Goal: Task Accomplishment & Management: Complete application form

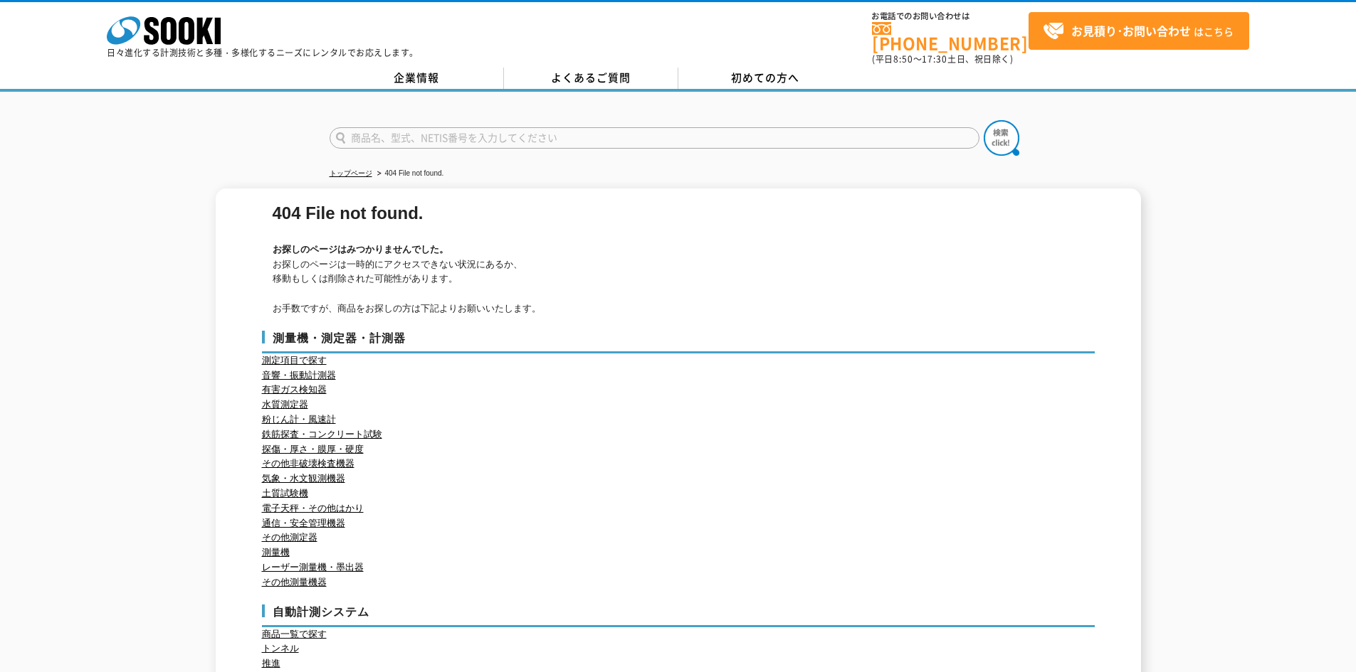
click at [624, 133] on input "text" at bounding box center [654, 137] width 650 height 21
paste input "SET-50"
type input "SET-50"
click at [1004, 130] on img at bounding box center [1001, 138] width 36 height 36
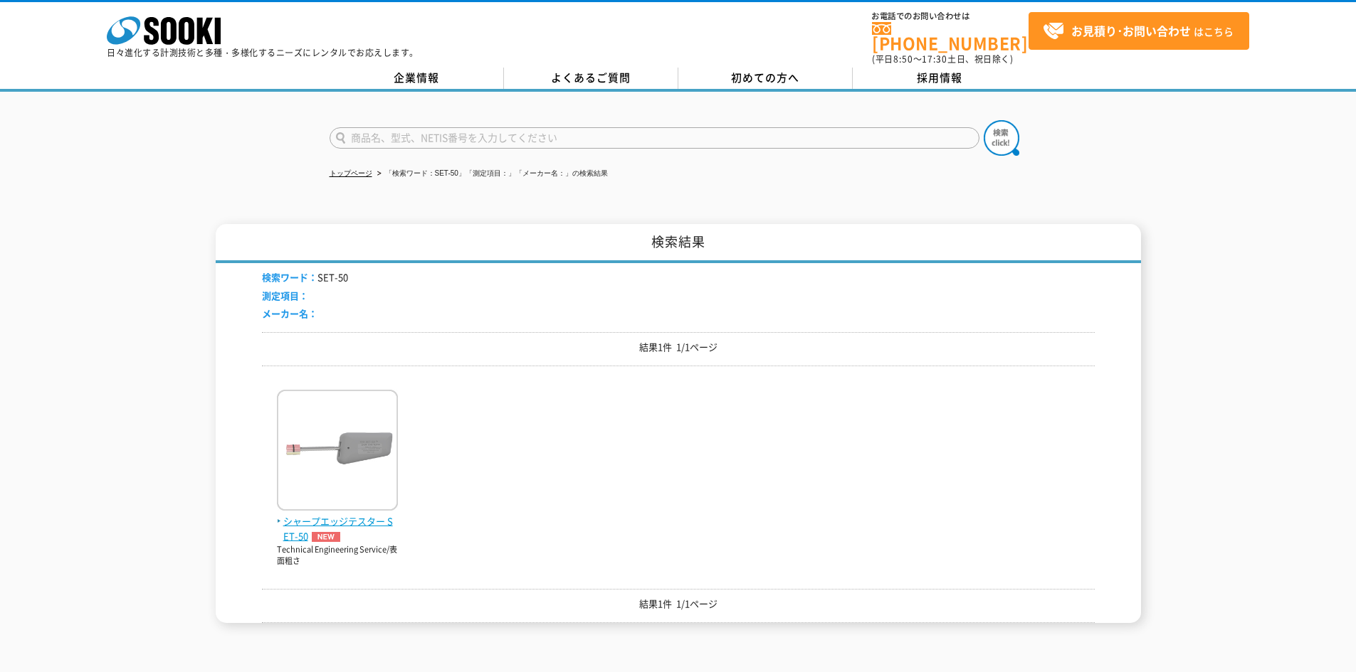
click at [350, 518] on span "シャープエッジテスター SET-50" at bounding box center [337, 529] width 121 height 30
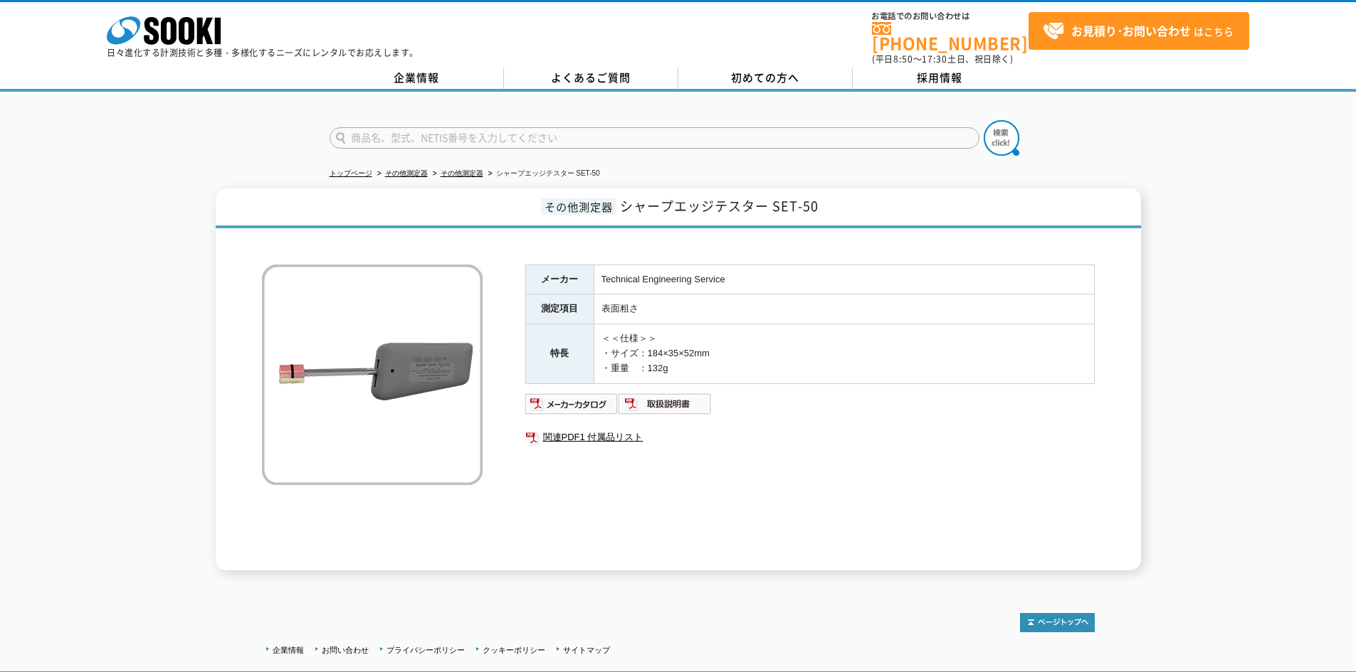
drag, startPoint x: 715, startPoint y: 287, endPoint x: 712, endPoint y: 296, distance: 9.9
click at [715, 295] on td "表面粗さ" at bounding box center [843, 310] width 500 height 30
click at [629, 428] on link "関連PDF1 付属品リスト" at bounding box center [809, 437] width 569 height 19
click at [1131, 33] on strong "お見積り･お問い合わせ" at bounding box center [1131, 30] width 120 height 17
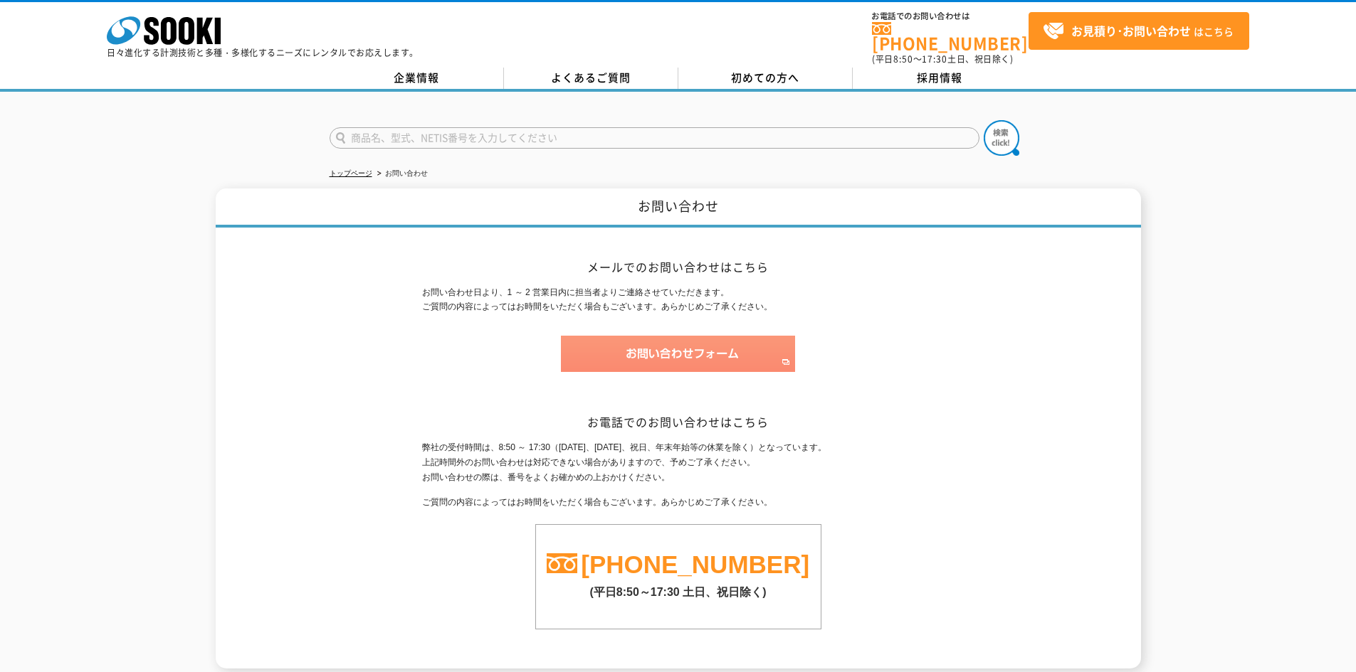
click at [672, 344] on img at bounding box center [678, 354] width 234 height 36
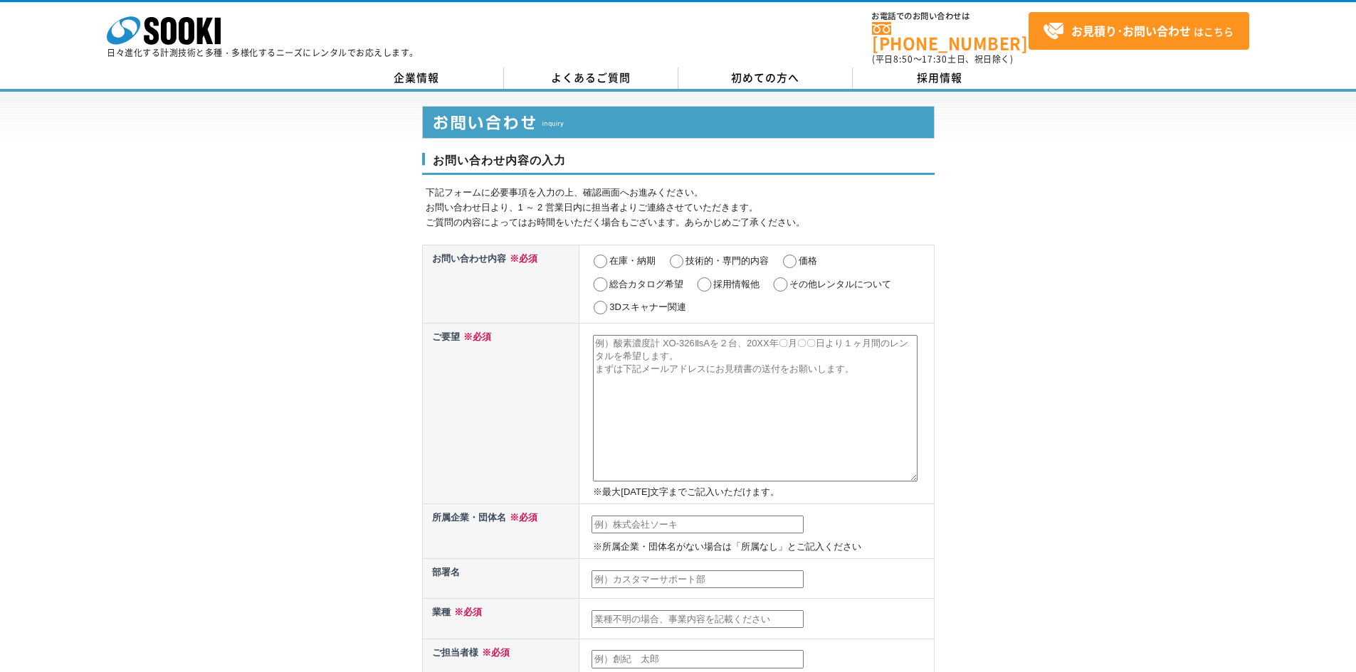
click at [608, 255] on input "在庫・納期" at bounding box center [600, 262] width 18 height 14
radio input "true"
click at [610, 335] on textarea at bounding box center [755, 408] width 324 height 147
click at [664, 337] on textarea at bounding box center [755, 408] width 324 height 147
type textarea "k"
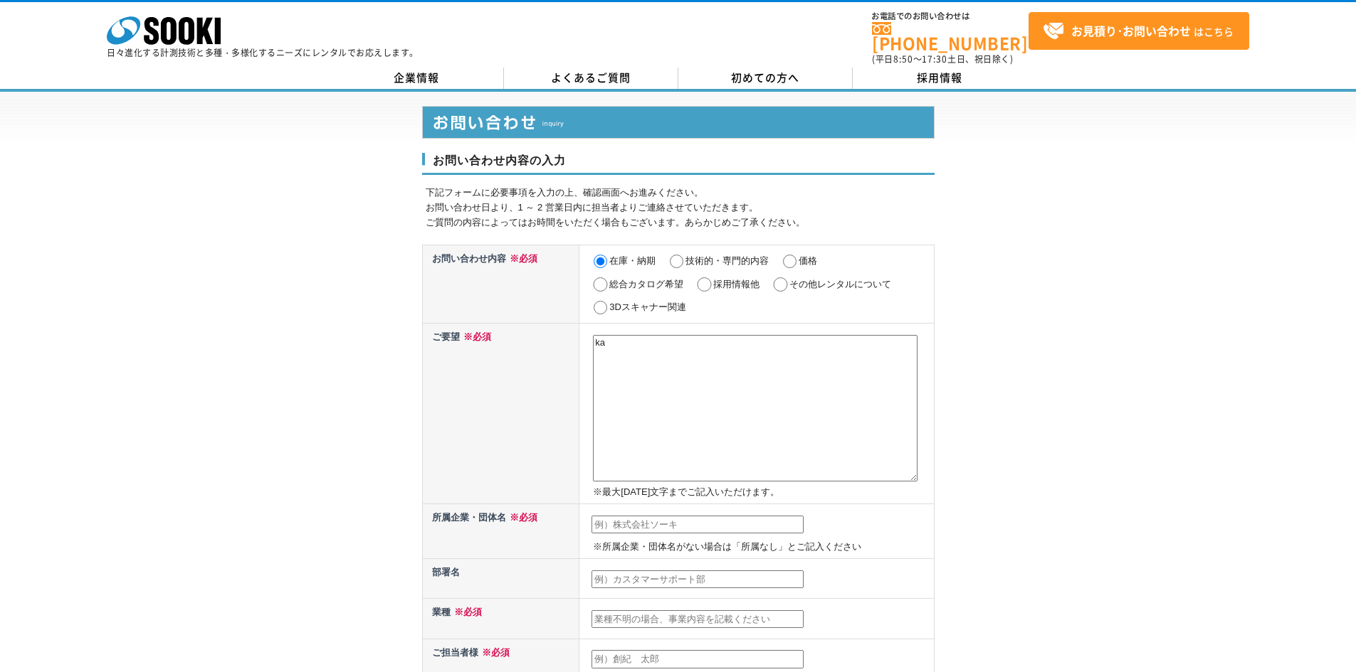
type textarea "k"
paste textarea "SET-50"
click at [659, 369] on textarea "【エクセル】 SET-50" at bounding box center [755, 408] width 324 height 147
click at [653, 350] on textarea "【エクセル】 SET-50" at bounding box center [755, 408] width 324 height 147
paste textarea "ｼﾔ-ﾌﾟｴﾂｼﾞﾃｽﾀｰ"
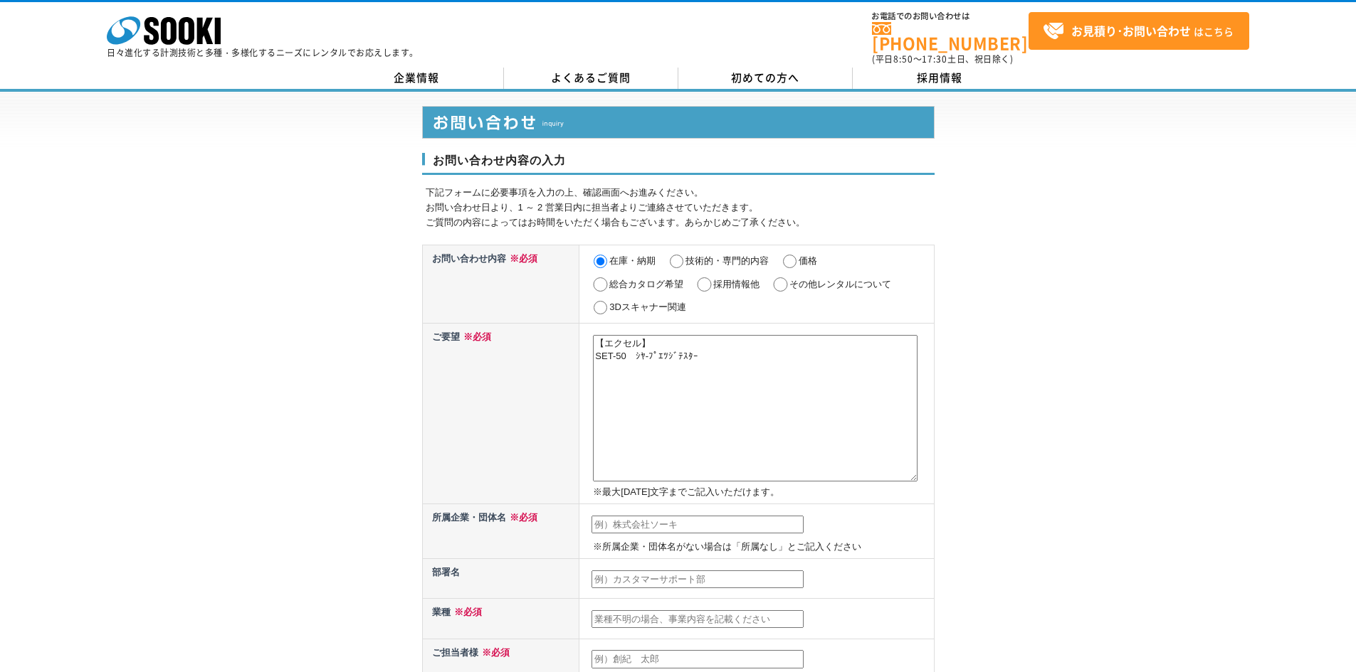
click at [662, 363] on textarea "【エクセル】 SET-50　ｼﾔ-ﾌﾟｴﾂｼﾞﾃｽﾀｰ" at bounding box center [755, 408] width 324 height 147
paste textarea "C-3-"
click at [651, 365] on textarea "【エクセル】 SET-50　ｼﾔ-ﾌﾟｴﾂｼﾞﾃｽﾀｰ C-3" at bounding box center [755, 408] width 324 height 147
paste textarea "ﾃ-ﾌﾟｷﾂﾄ44ｺｲﾘ"
click at [651, 385] on textarea "【エクセル】 SET-50　ｼﾔ-ﾌﾟｴﾂｼﾞﾃｽﾀｰ C-3　ﾃ-ﾌﾟｷﾂﾄ44ｺｲﾘ" at bounding box center [755, 408] width 324 height 147
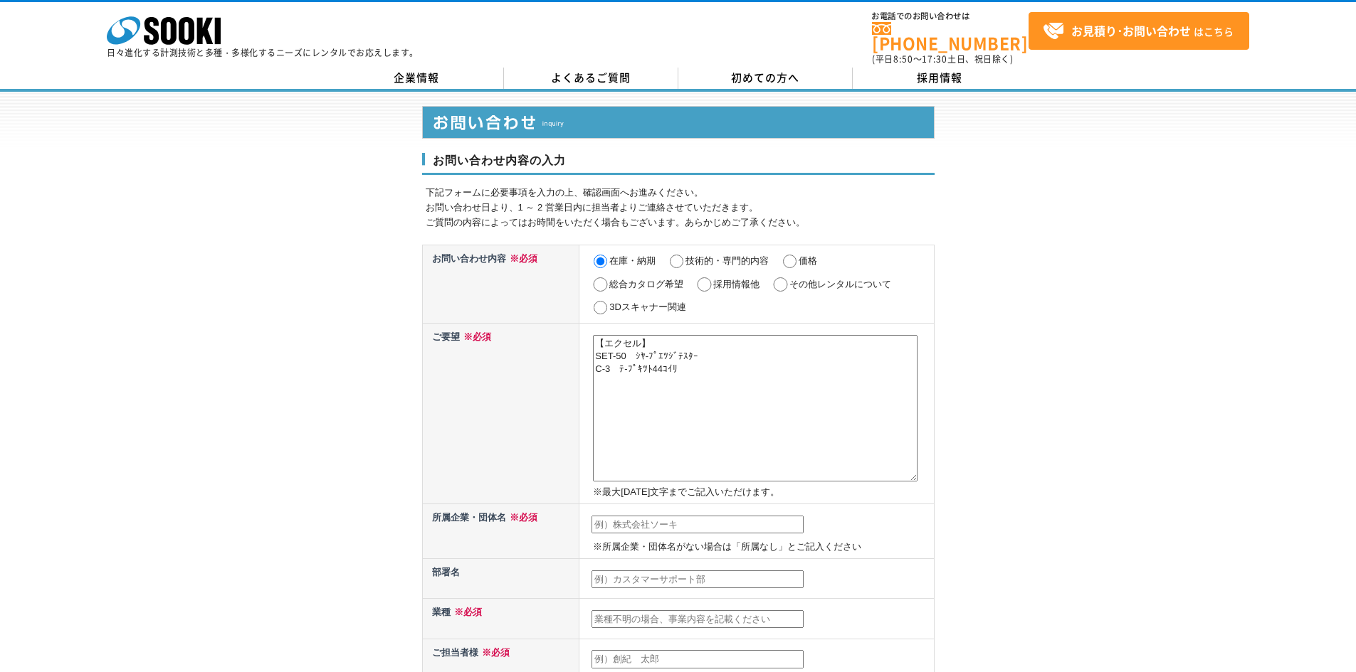
paste textarea "T-6.7N"
click at [681, 383] on textarea "【エクセル】 SET-50　ｼﾔ-ﾌﾟｴﾂｼﾞﾃｽﾀｰ C-3　ﾃ-ﾌﾟｷﾂﾄ44ｺｲﾘ T-6.7N" at bounding box center [755, 408] width 324 height 147
paste textarea "ﾁﾖｳｾｲﾖｳﾌﾞﾝﾄﾞｳ"
type textarea "【エクセル】 SET-50　ｼﾔ-ﾌﾟｴﾂｼﾞﾃｽﾀｰ C-3　ﾃ-ﾌﾟｷﾂﾄ44ｺｲﾘ T-6.7N　ﾁﾖｳｾｲﾖｳﾌﾞﾝﾄﾞｳ 書類セット 30日間のレン…"
click at [681, 516] on input "text" at bounding box center [697, 525] width 212 height 19
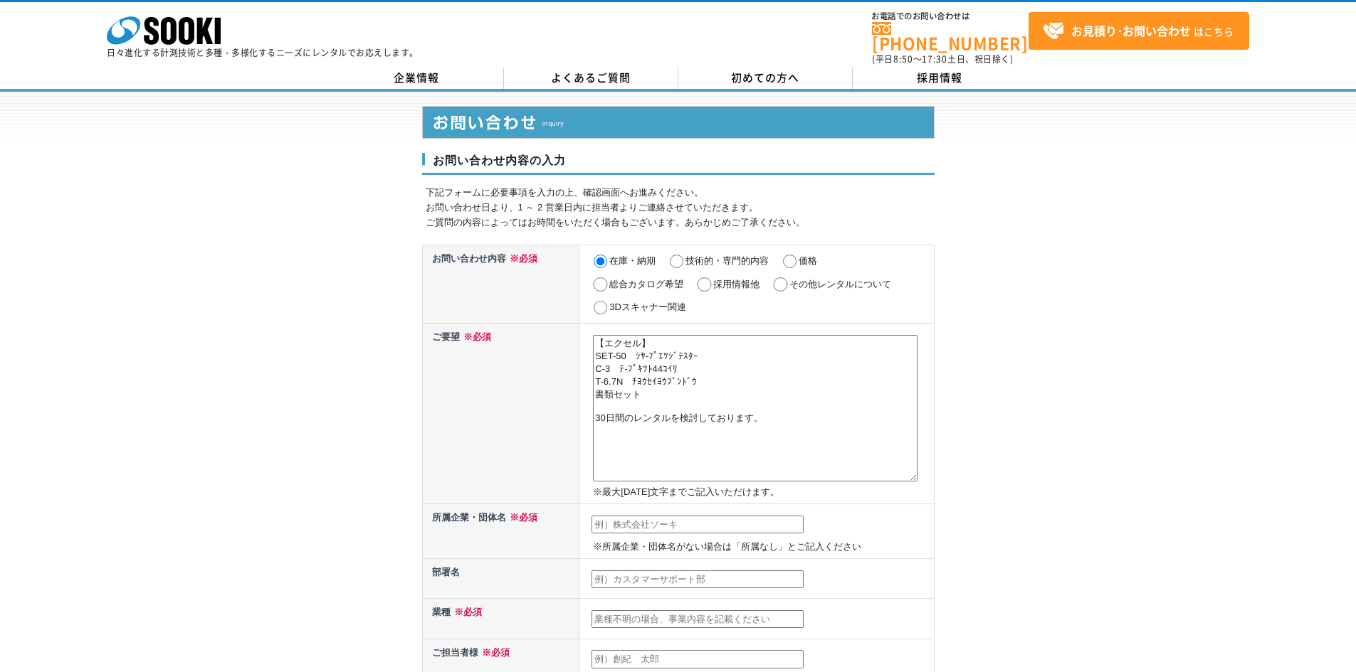
type input "富士和電子株式会社"
type input "渡邉 大志"
type input "daishi.watanabe@fujiwa-net.com"
type input "242"
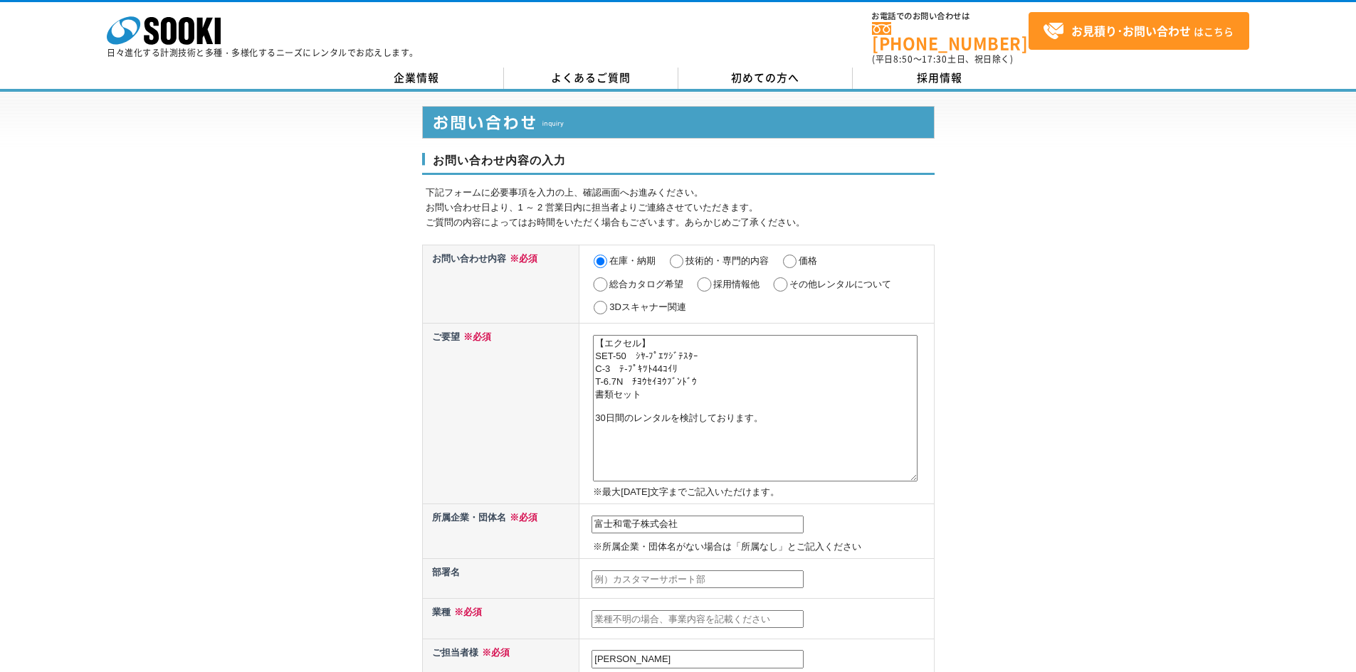
select select "14"
type input "大和市中央２丁目１４番２４号"
click at [663, 561] on td at bounding box center [756, 579] width 354 height 40
click at [663, 571] on input "text" at bounding box center [697, 580] width 212 height 19
type input "営業部営業課"
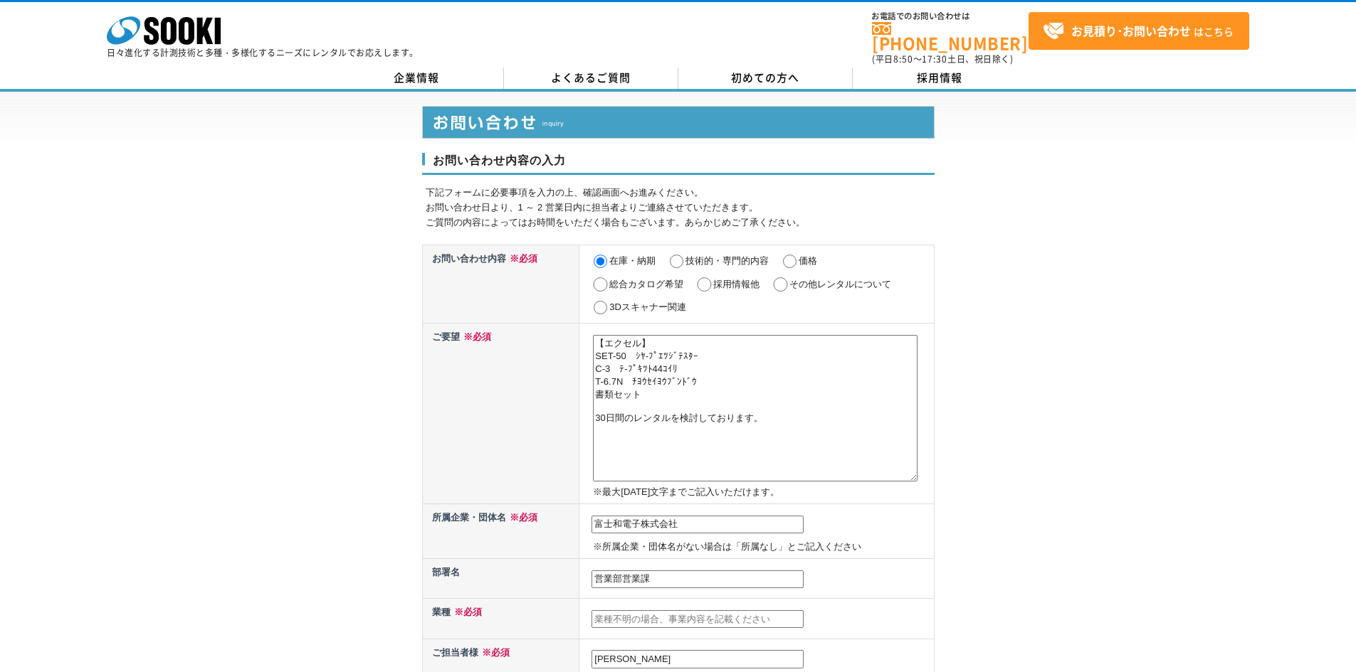
click at [692, 611] on input "text" at bounding box center [697, 620] width 212 height 19
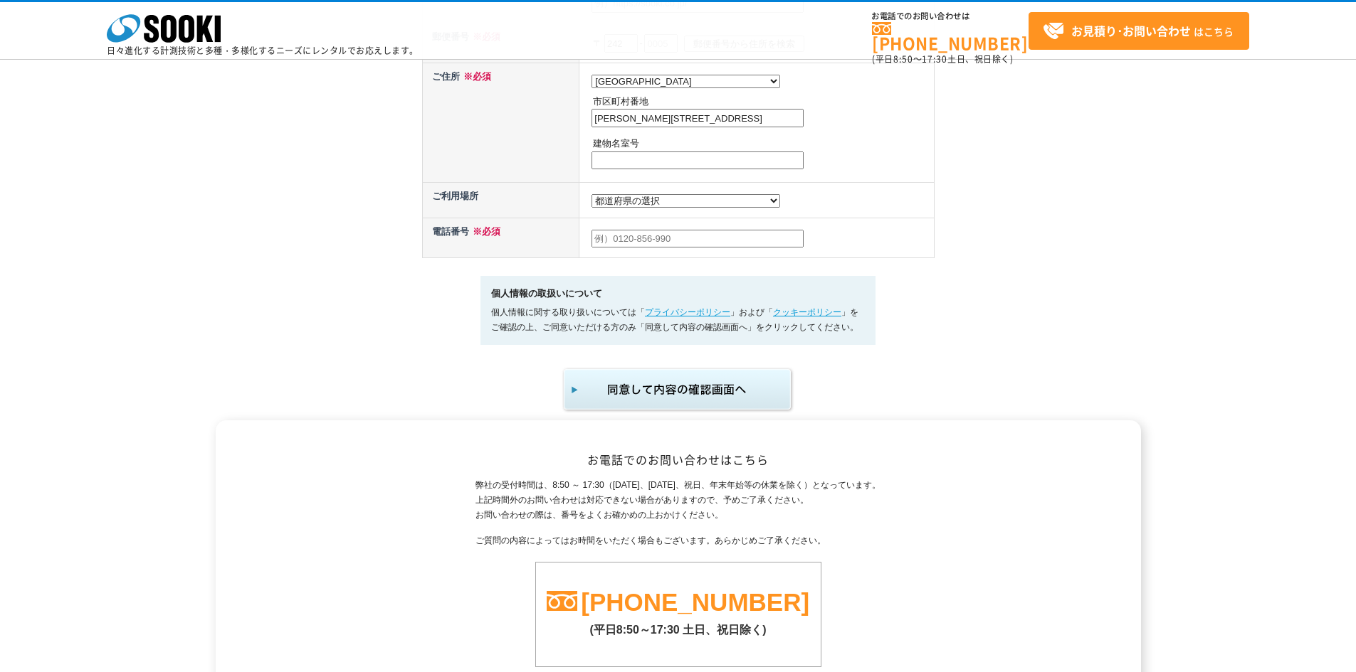
scroll to position [711, 0]
type input "商社"
click at [640, 203] on select "都道府県の選択 利用場所未定 北海道 青森県 岩手県 宮城県 秋田県 山形県 福島県 茨城県 栃木県 群馬県 埼玉県 千葉県 東京都 神奈川県 新潟県 富山県…" at bounding box center [685, 201] width 189 height 14
select select "28"
click at [591, 197] on select "都道府県の選択 利用場所未定 北海道 青森県 岩手県 宮城県 秋田県 山形県 福島県 茨城県 栃木県 群馬県 埼玉県 千葉県 東京都 神奈川県 新潟県 富山県…" at bounding box center [685, 201] width 189 height 14
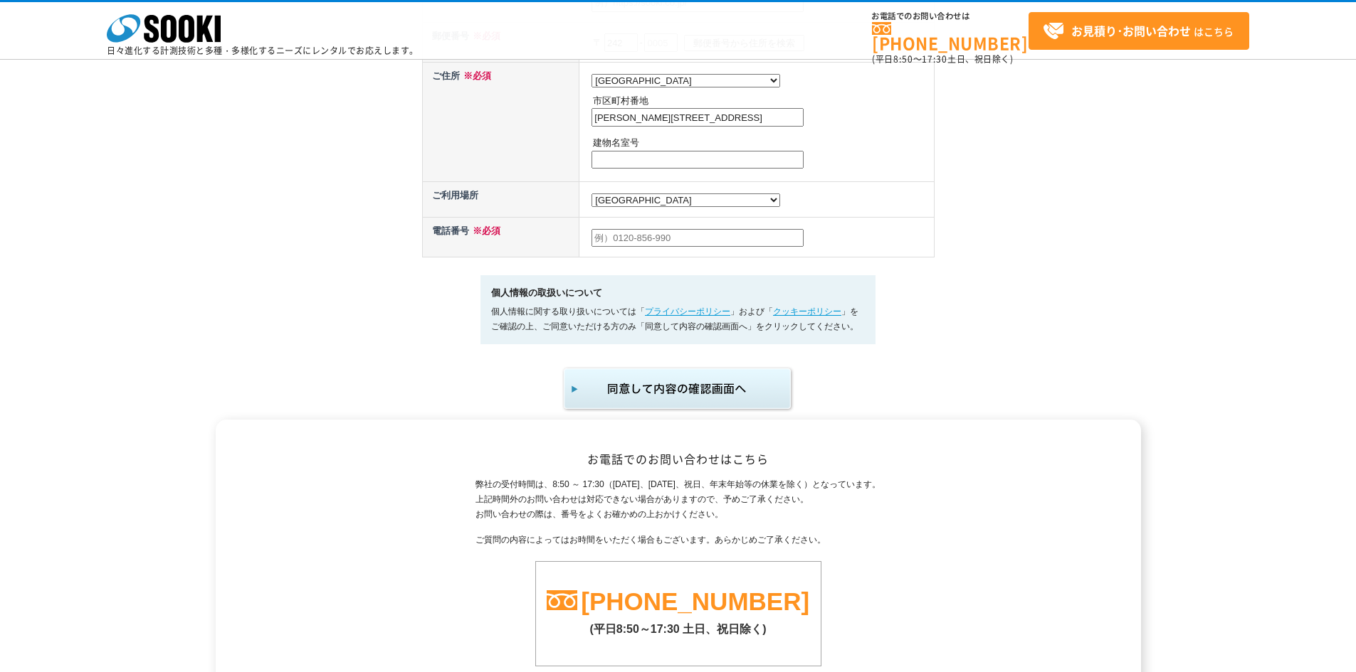
click at [622, 241] on input "text" at bounding box center [697, 238] width 212 height 19
type input "0462637760"
click at [698, 396] on img "submit" at bounding box center [677, 389] width 233 height 47
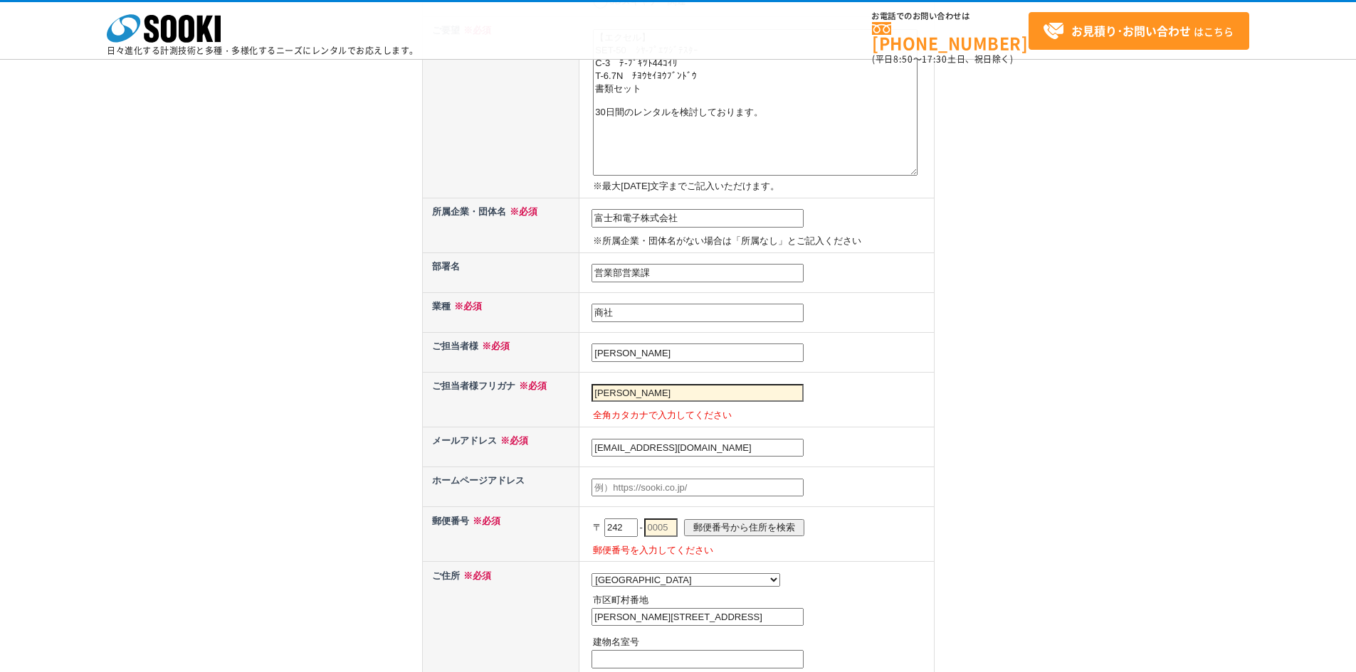
scroll to position [355, 0]
drag, startPoint x: 698, startPoint y: 397, endPoint x: 502, endPoint y: 397, distance: 196.4
click at [504, 397] on tr "ご担当者様フリガナ ※必須 渡邉 大志 全角カタカナで入力してください" at bounding box center [678, 399] width 512 height 55
type input "ワタナベ　ダイシ"
click at [692, 488] on input "text" at bounding box center [697, 487] width 212 height 19
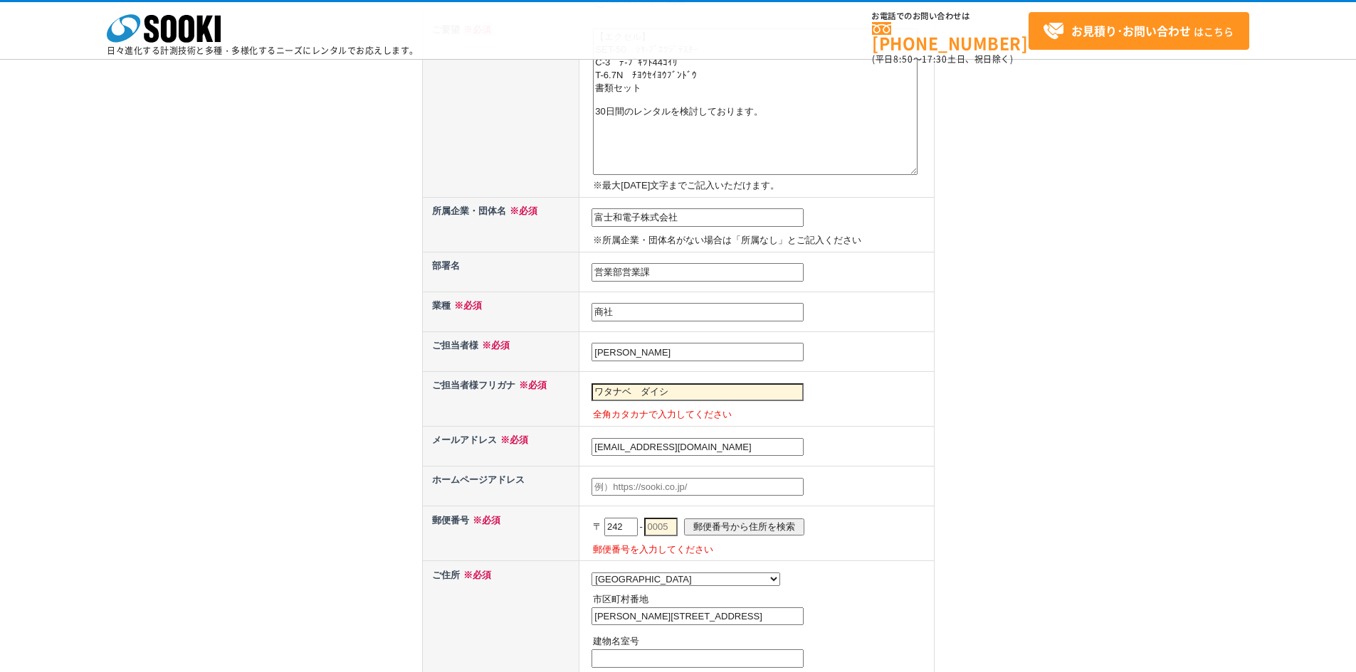
paste input "https://fujiwa-net.com/"
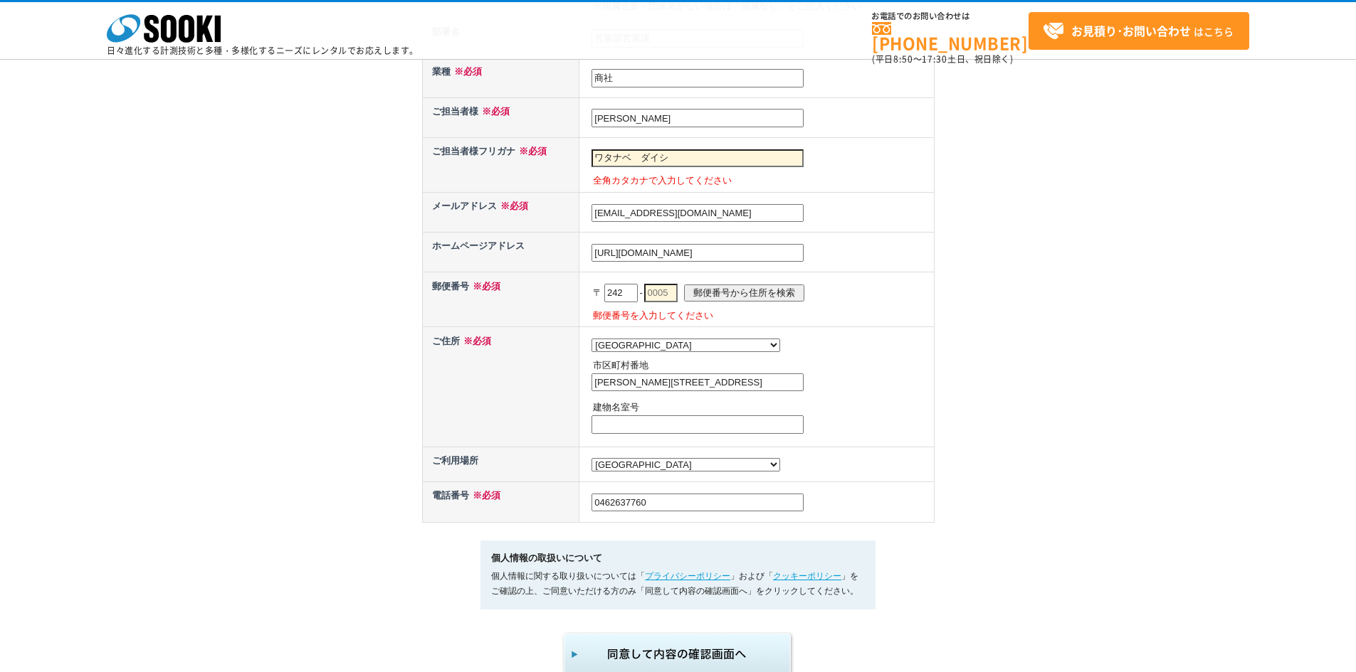
type input "https://fujiwa-net.com/"
click at [638, 418] on input "text" at bounding box center [697, 422] width 212 height 19
type input "住"
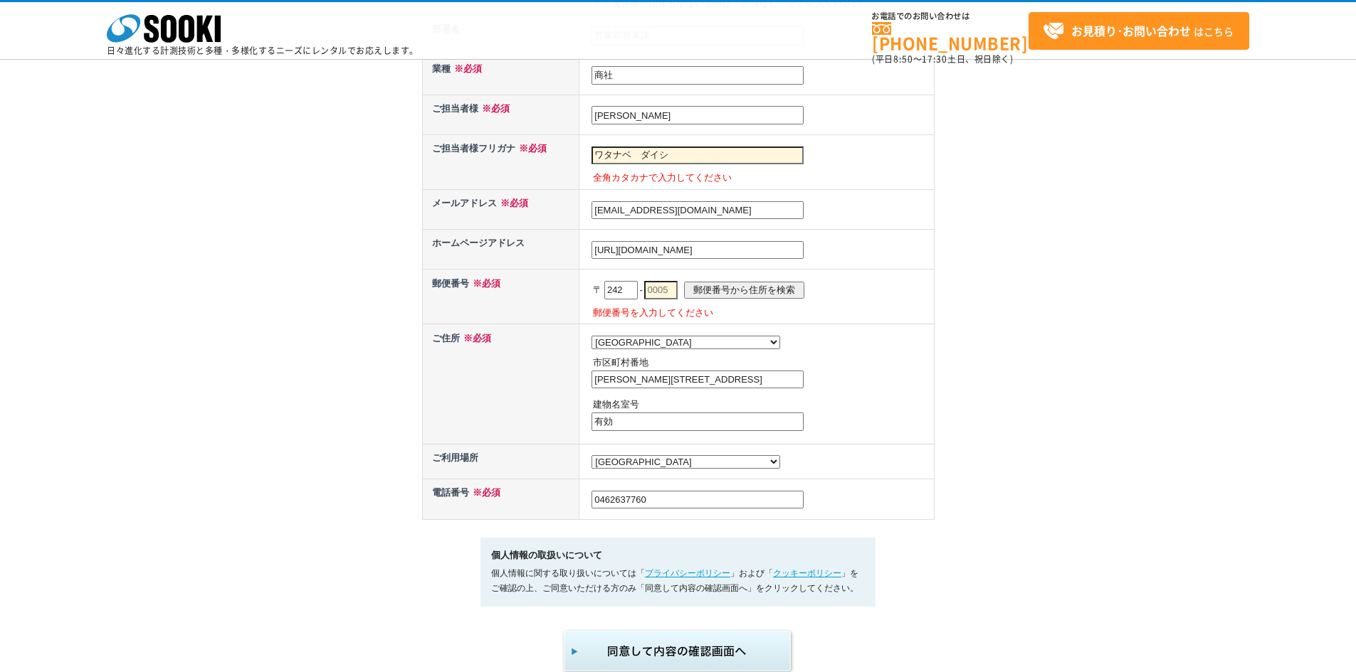
type input "有"
click at [665, 290] on input "text" at bounding box center [660, 290] width 33 height 19
type input "0021"
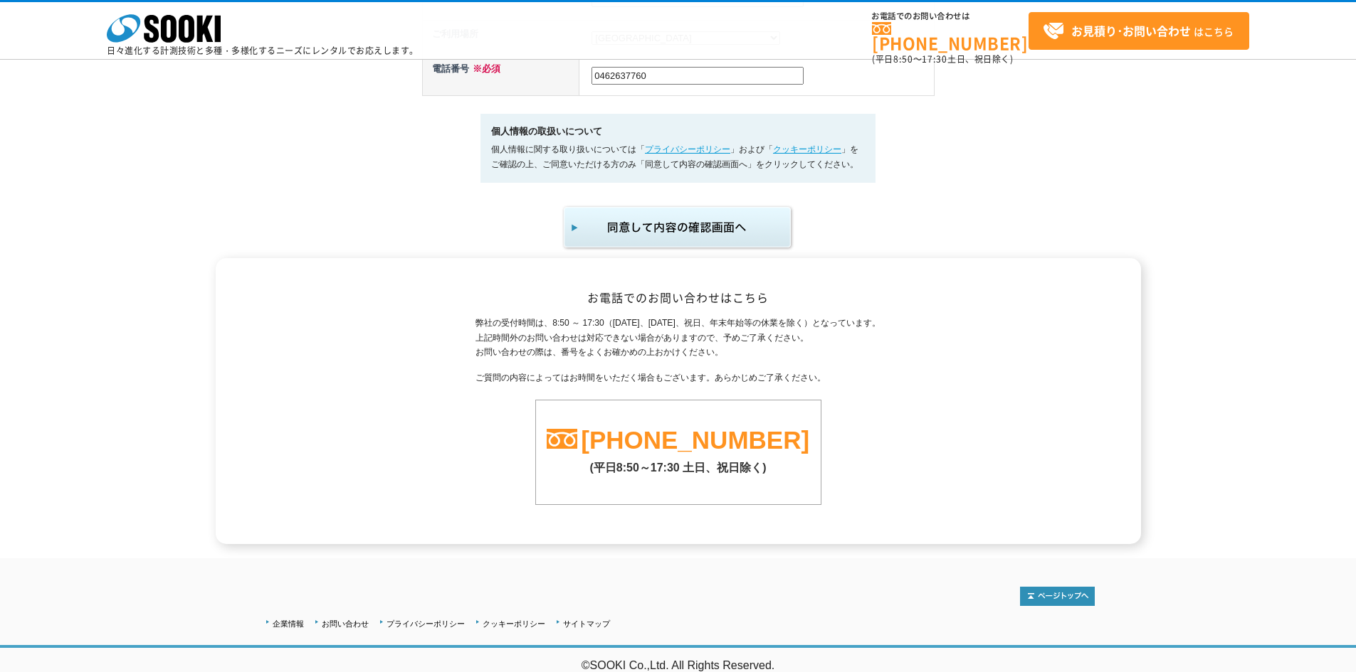
scroll to position [1026, 0]
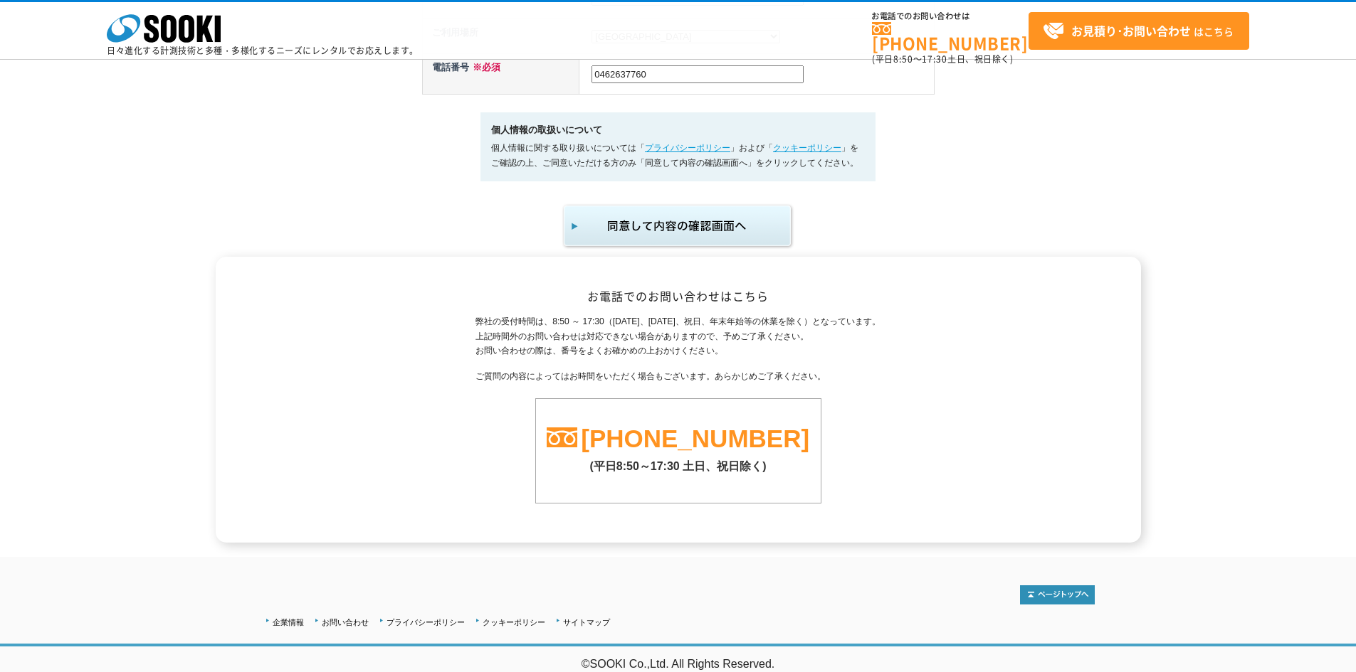
click at [694, 221] on img "submit" at bounding box center [677, 226] width 233 height 47
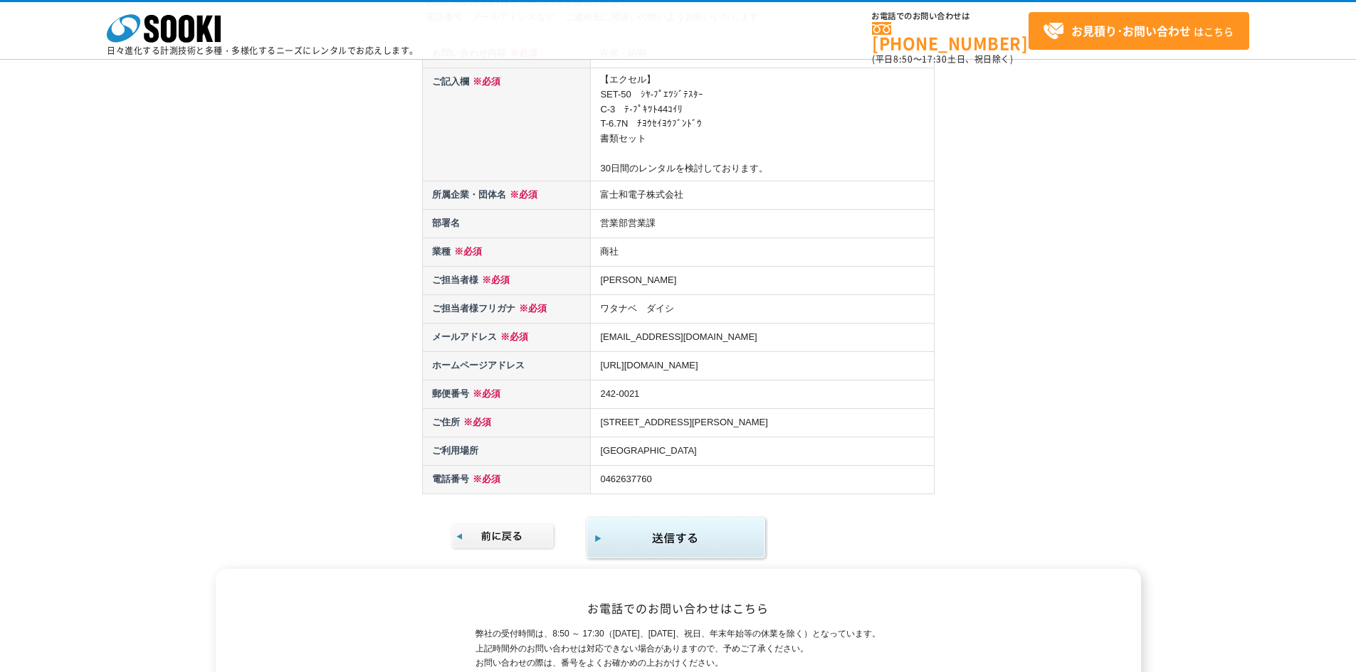
scroll to position [438, 0]
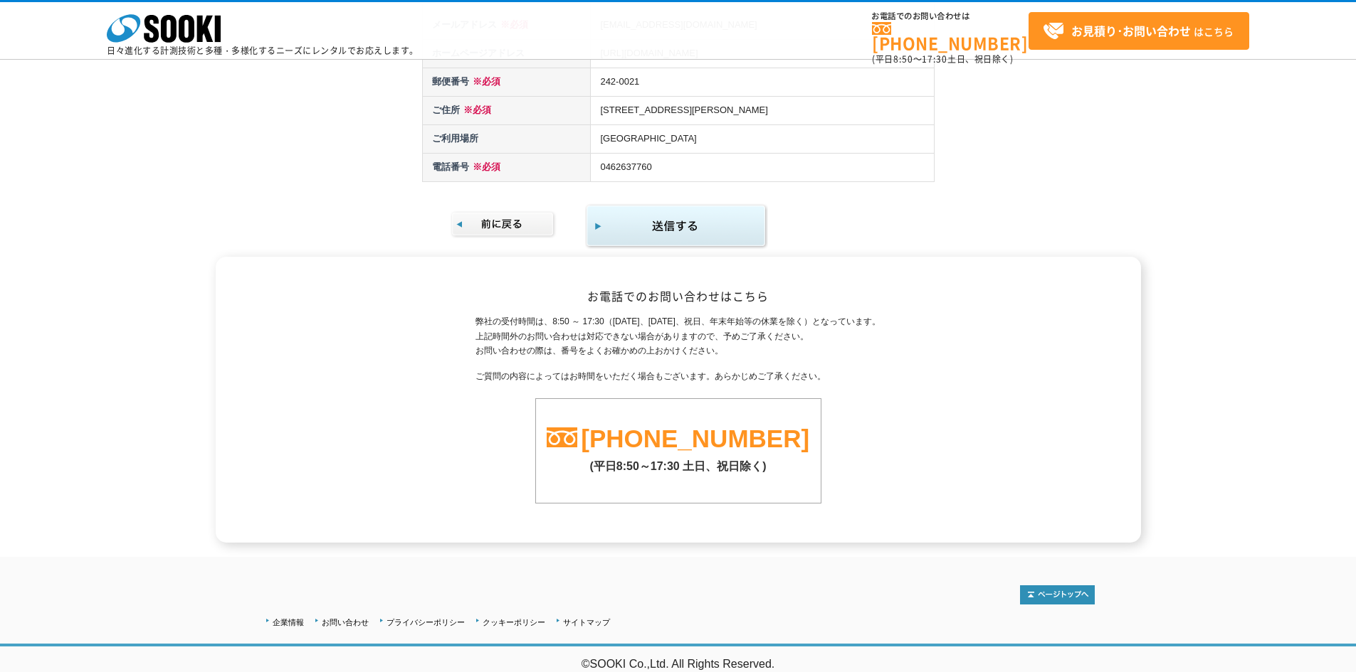
click at [723, 212] on img "submit" at bounding box center [676, 227] width 183 height 46
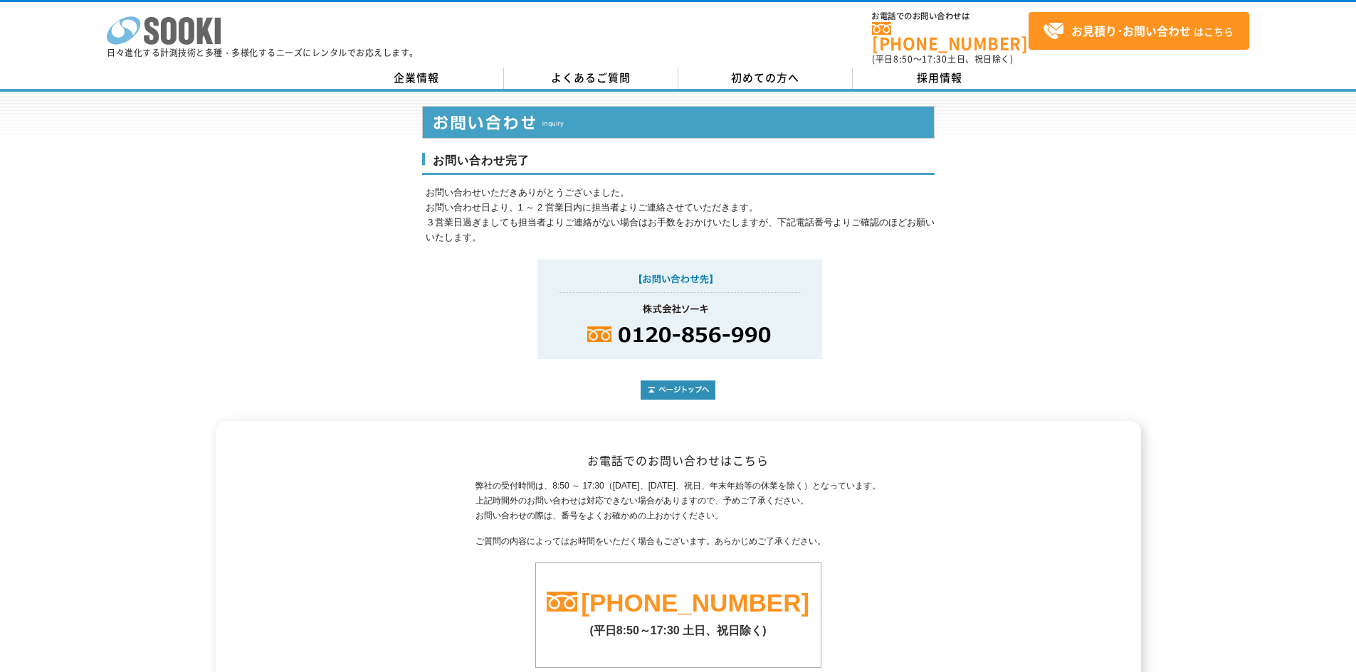
click at [171, 29] on icon at bounding box center [169, 31] width 16 height 28
